Goal: Task Accomplishment & Management: Complete application form

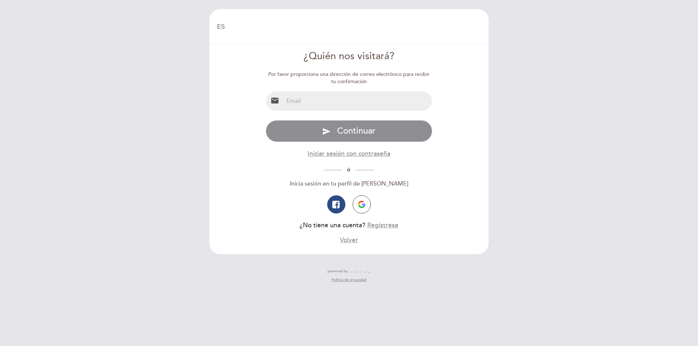
select select "es"
click at [338, 105] on input "email" at bounding box center [357, 101] width 149 height 19
type input "[PERSON_NAME][EMAIL_ADDRESS][DOMAIN_NAME]"
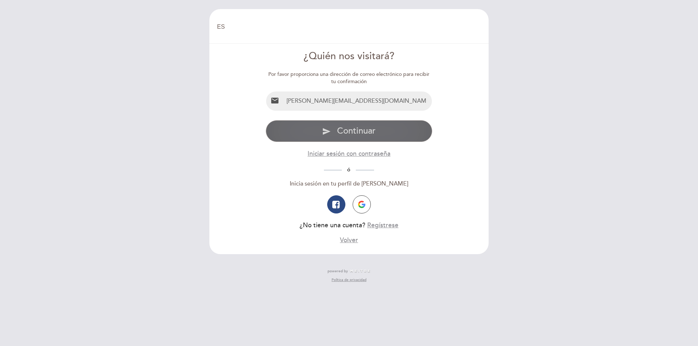
click at [351, 136] on span "Continuar" at bounding box center [356, 131] width 39 height 11
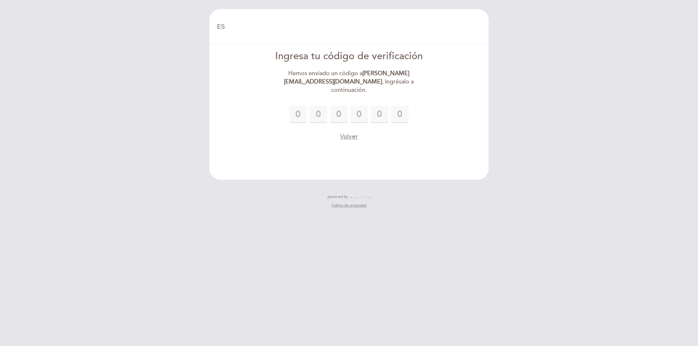
type input "8"
type input "7"
type input "1"
type input "9"
type input "5"
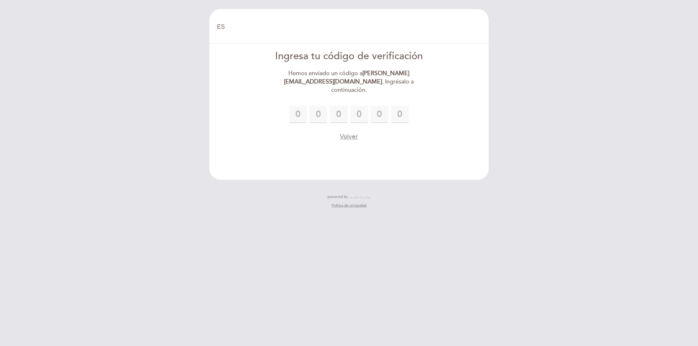
type input "1"
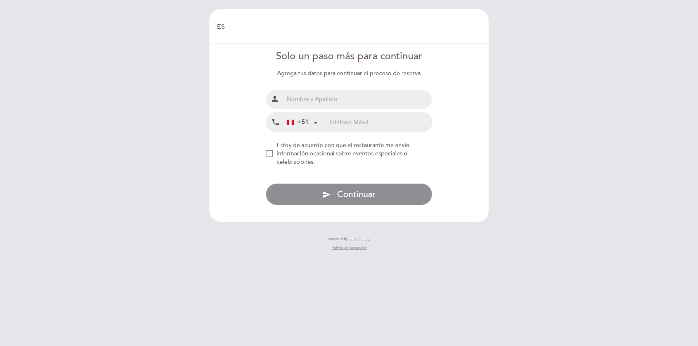
click at [302, 104] on input "text" at bounding box center [357, 99] width 149 height 19
type input "[PERSON_NAME]"
click at [376, 122] on input "tel" at bounding box center [380, 122] width 103 height 19
type input "930693835"
